Goal: Task Accomplishment & Management: Use online tool/utility

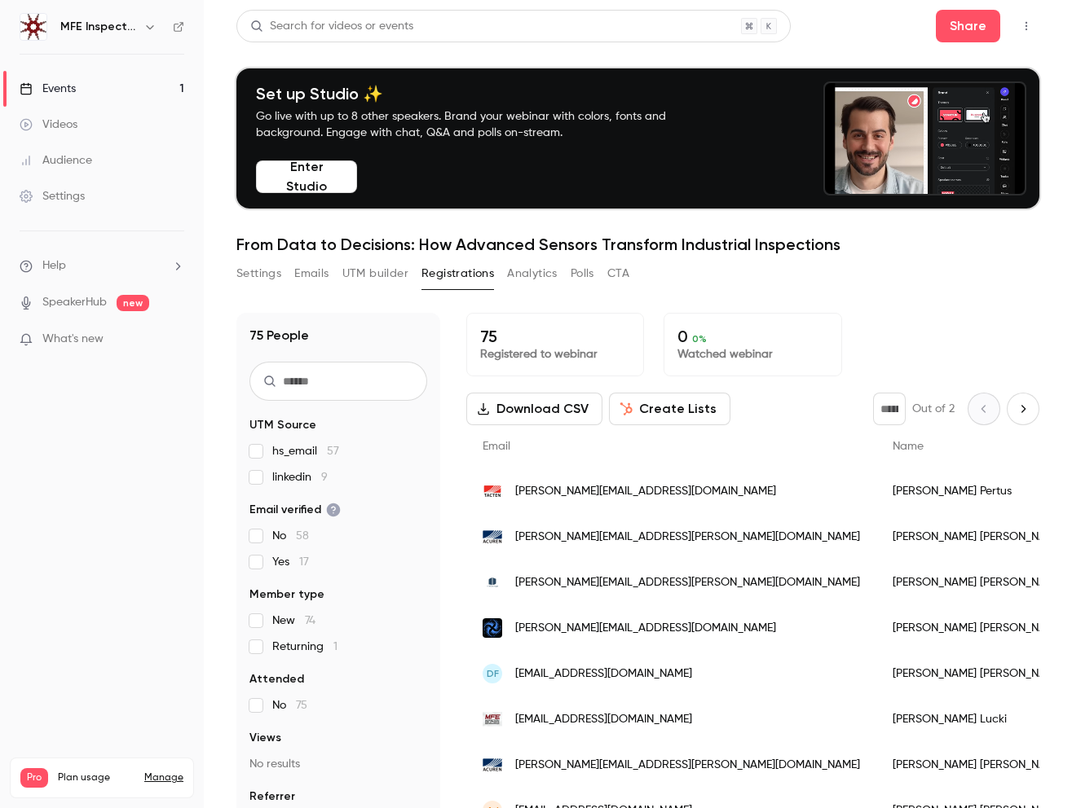
click at [62, 93] on div "Events" at bounding box center [48, 89] width 56 height 16
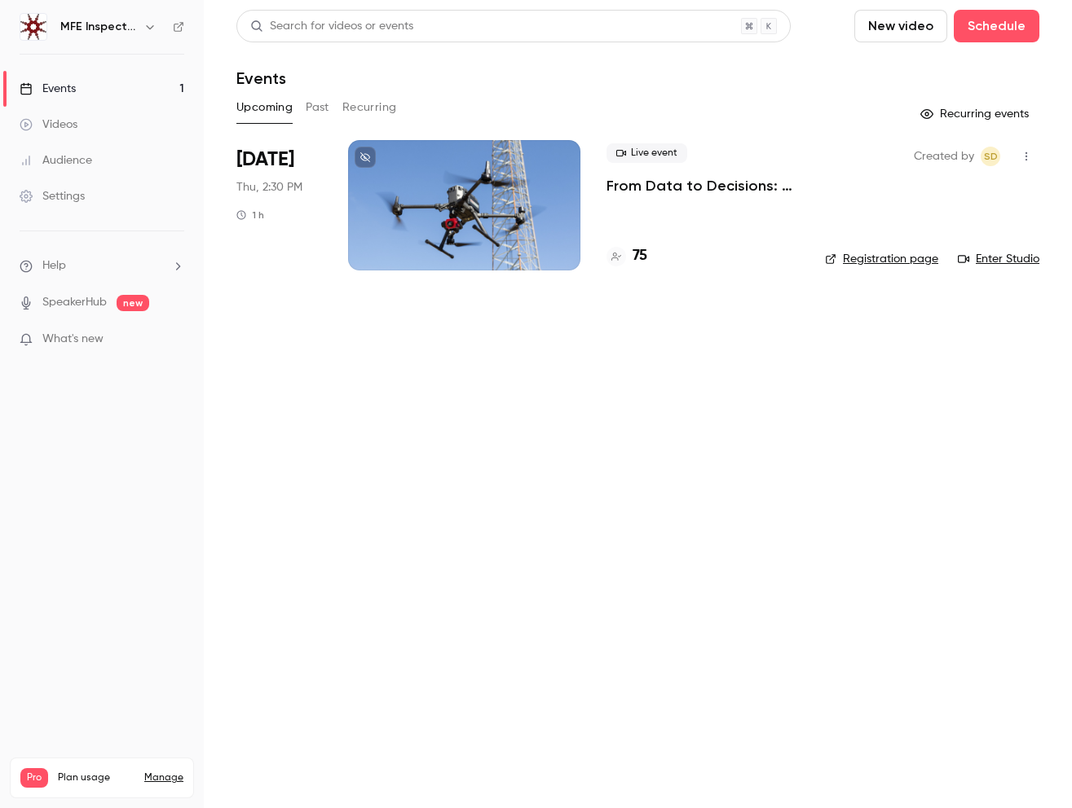
click at [906, 258] on link "Registration page" at bounding box center [881, 259] width 113 height 16
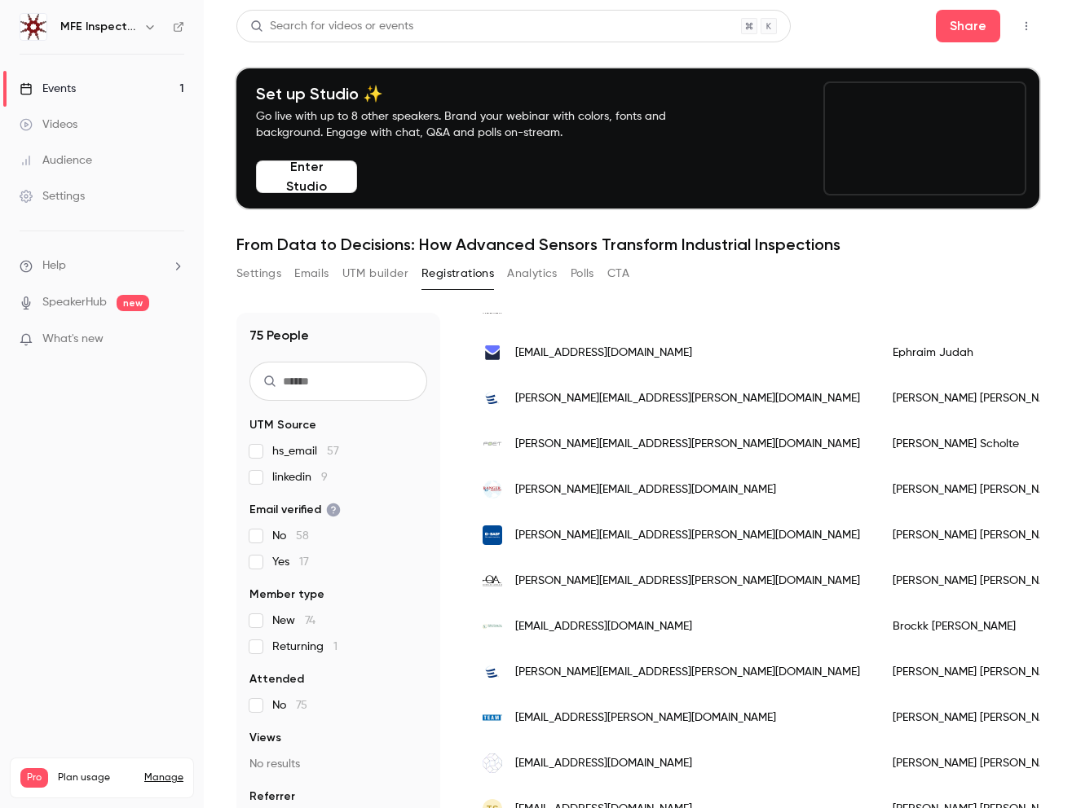
scroll to position [687, 0]
